Goal: Check status: Check status

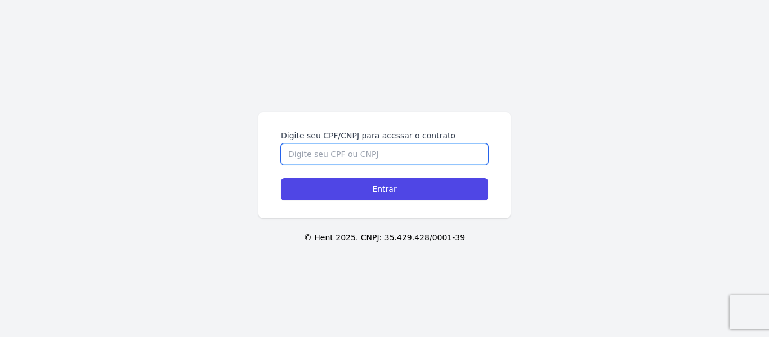
drag, startPoint x: 334, startPoint y: 157, endPoint x: 323, endPoint y: 138, distance: 22.0
click at [334, 154] on input "Digite seu CPF/CNPJ para acessar o contrato" at bounding box center [384, 154] width 207 height 21
type input "0338214407"
click at [281, 178] on input "Entrar" at bounding box center [384, 189] width 207 height 22
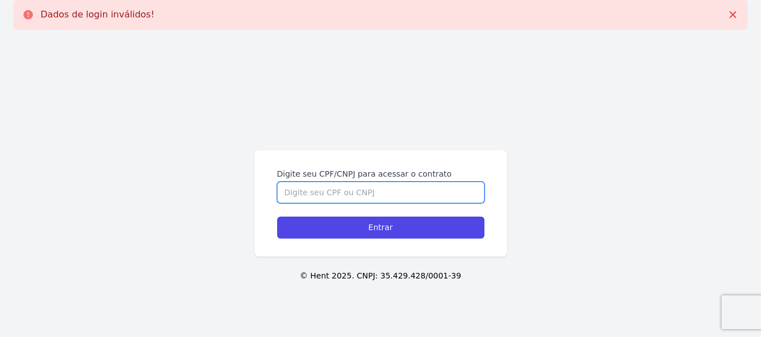
click at [343, 194] on input "Digite seu CPF/CNPJ para acessar o contrato" at bounding box center [380, 192] width 207 height 21
type input "03382144107"
click at [277, 217] on input "Entrar" at bounding box center [380, 228] width 207 height 22
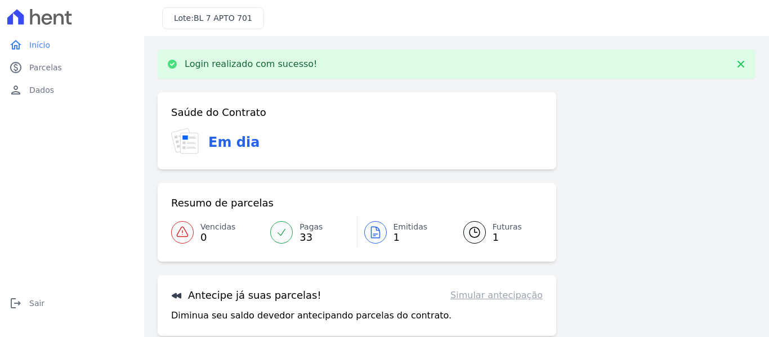
click at [389, 238] on link "Emitidas 1" at bounding box center [403, 233] width 92 height 32
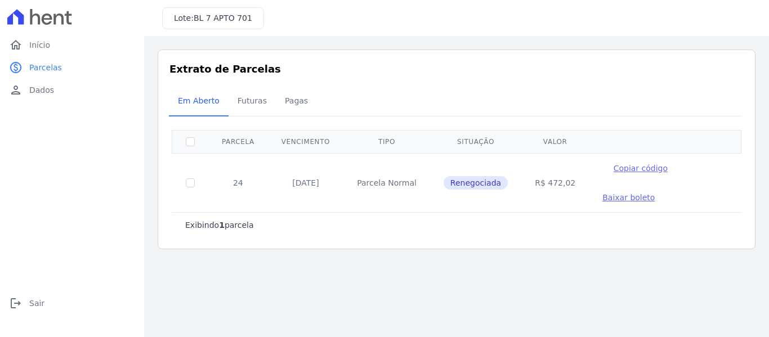
click at [625, 168] on span "Copiar código" at bounding box center [641, 168] width 54 height 9
click at [602, 201] on span "Baixar boleto" at bounding box center [628, 197] width 52 height 9
